Goal: Task Accomplishment & Management: Complete application form

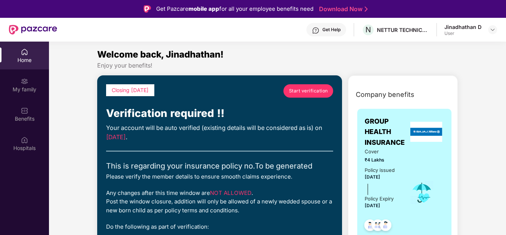
click at [313, 91] on span "Start verification" at bounding box center [308, 90] width 39 height 7
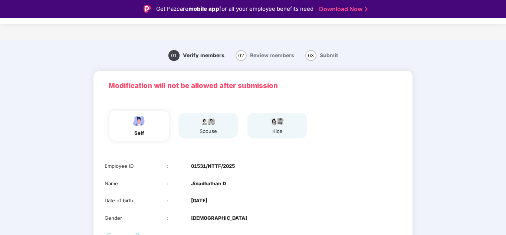
scroll to position [59, 0]
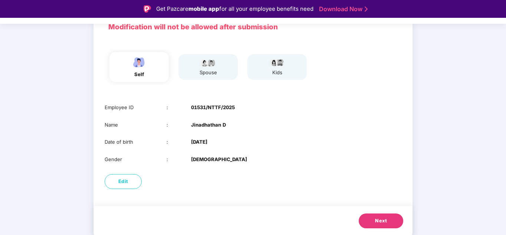
click at [375, 217] on span "Next" at bounding box center [381, 220] width 12 height 7
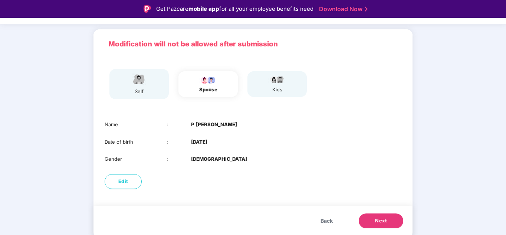
scroll to position [42, 0]
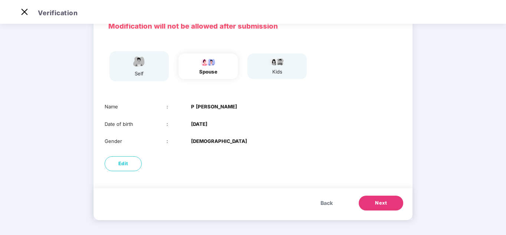
click at [377, 200] on span "Next" at bounding box center [381, 202] width 12 height 7
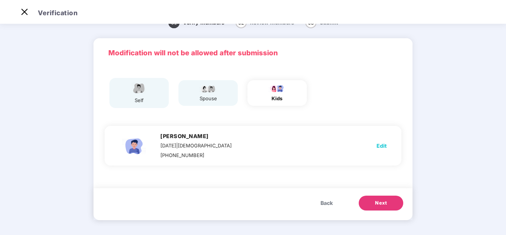
scroll to position [15, 0]
click at [384, 206] on span "Next" at bounding box center [381, 202] width 12 height 7
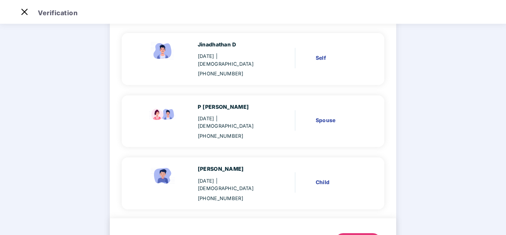
scroll to position [79, 0]
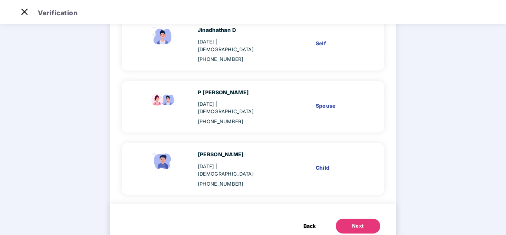
click at [358, 222] on div "Next" at bounding box center [358, 225] width 12 height 7
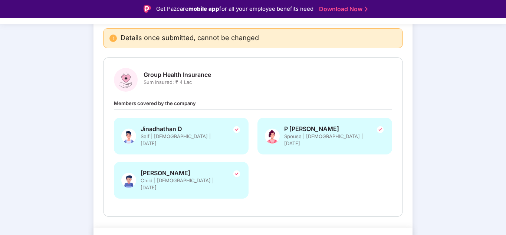
scroll to position [72, 0]
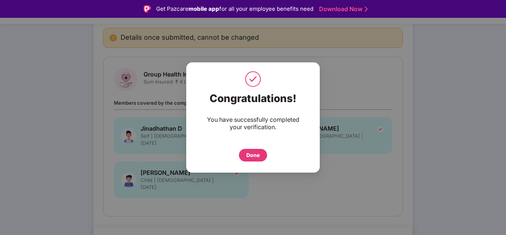
click at [250, 154] on div "Done" at bounding box center [252, 155] width 13 height 8
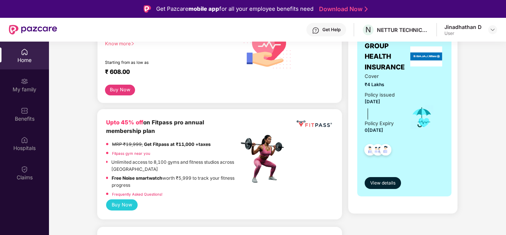
scroll to position [134, 0]
click at [387, 186] on span "View details" at bounding box center [382, 183] width 25 height 7
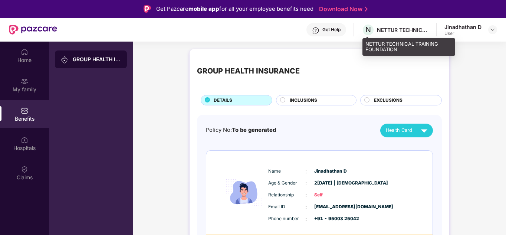
click at [403, 29] on div "NETTUR TECHNICAL TRAINING FOUNDATION" at bounding box center [403, 29] width 52 height 7
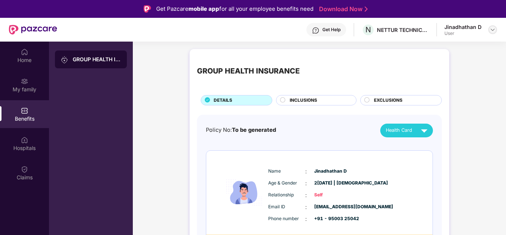
click at [493, 29] on img at bounding box center [493, 30] width 6 height 6
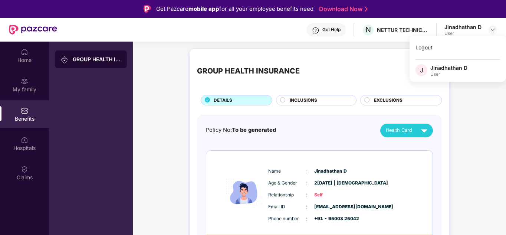
click at [253, 81] on div "GROUP HEALTH INSURANCE" at bounding box center [319, 71] width 245 height 30
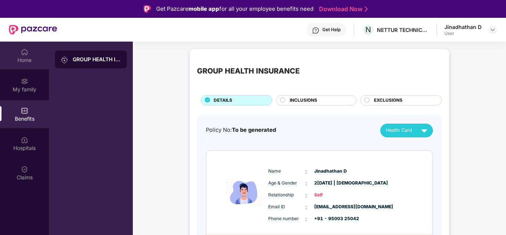
click at [32, 55] on div "Home" at bounding box center [24, 56] width 49 height 28
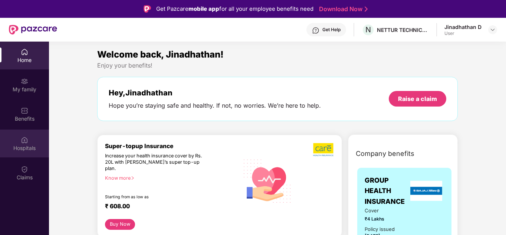
click at [30, 143] on div "Hospitals" at bounding box center [24, 143] width 49 height 28
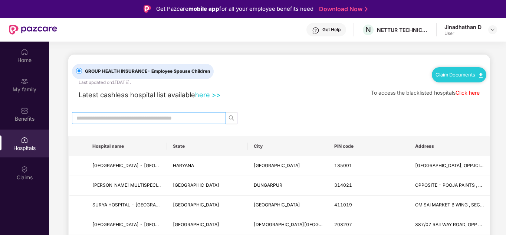
click at [116, 119] on input "text" at bounding box center [145, 118] width 139 height 8
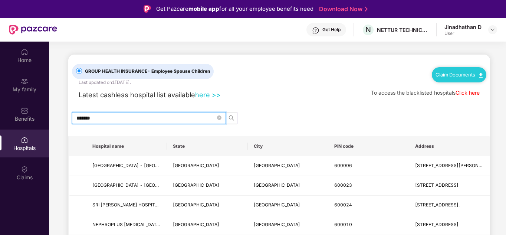
click at [119, 115] on input "*******" at bounding box center [145, 118] width 139 height 8
type input "*"
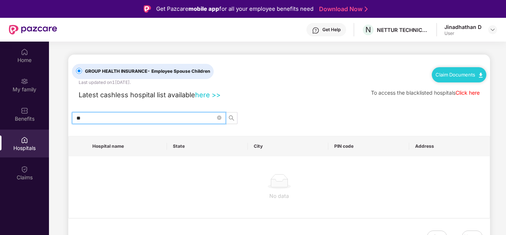
type input "*"
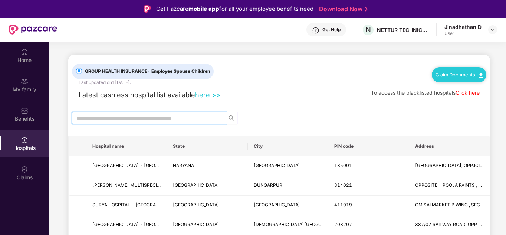
click at [230, 118] on icon "search" at bounding box center [231, 118] width 6 height 6
click at [199, 120] on input "text" at bounding box center [145, 118] width 139 height 8
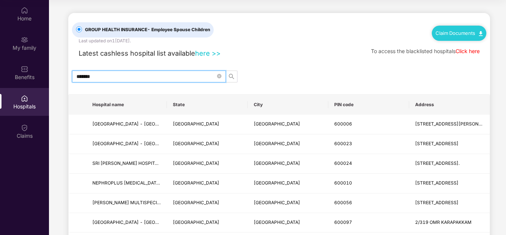
click at [165, 71] on span "*******" at bounding box center [149, 76] width 154 height 12
type input "*"
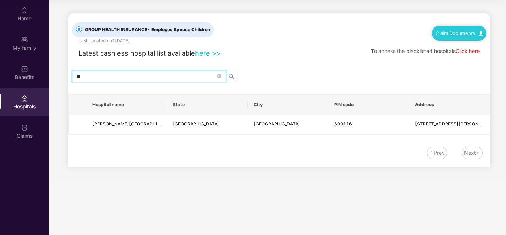
type input "*"
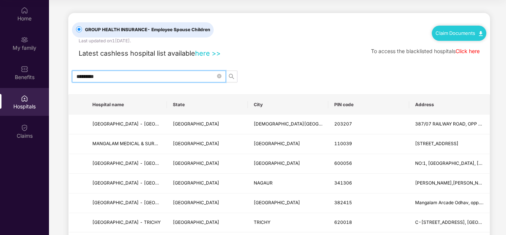
click at [126, 77] on input "********" at bounding box center [145, 76] width 139 height 8
type input "*"
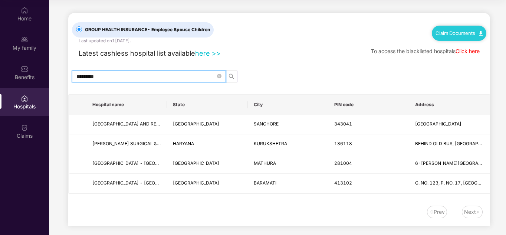
type input "*********"
